Goal: Check status

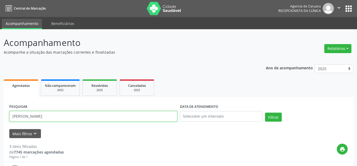
click at [73, 117] on input "[PERSON_NAME]" at bounding box center [93, 116] width 168 height 11
click at [11, 119] on input "[PERSON_NAME]" at bounding box center [93, 116] width 168 height 11
click at [70, 118] on input "[PERSON_NAME]" at bounding box center [93, 116] width 168 height 11
click at [71, 117] on input "[PERSON_NAME]" at bounding box center [93, 116] width 168 height 11
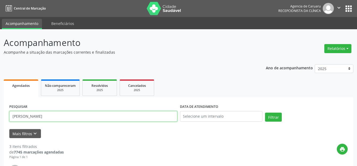
click at [71, 116] on input "[PERSON_NAME]" at bounding box center [93, 116] width 168 height 11
